Goal: Complete application form: Complete application form

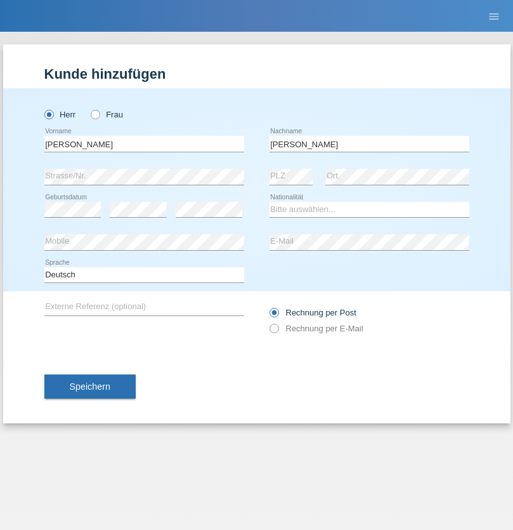
type input "[PERSON_NAME]"
select select "CH"
select select "en"
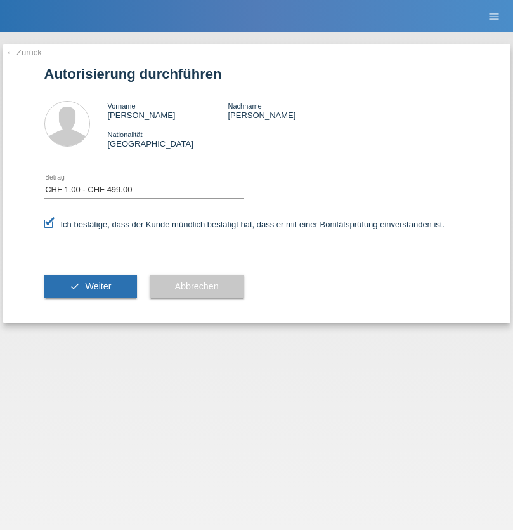
select select "1"
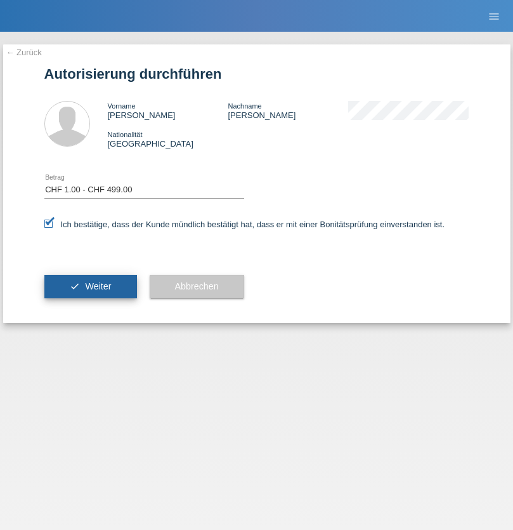
click at [90, 286] on span "Weiter" at bounding box center [98, 286] width 26 height 10
